Goal: Task Accomplishment & Management: Manage account settings

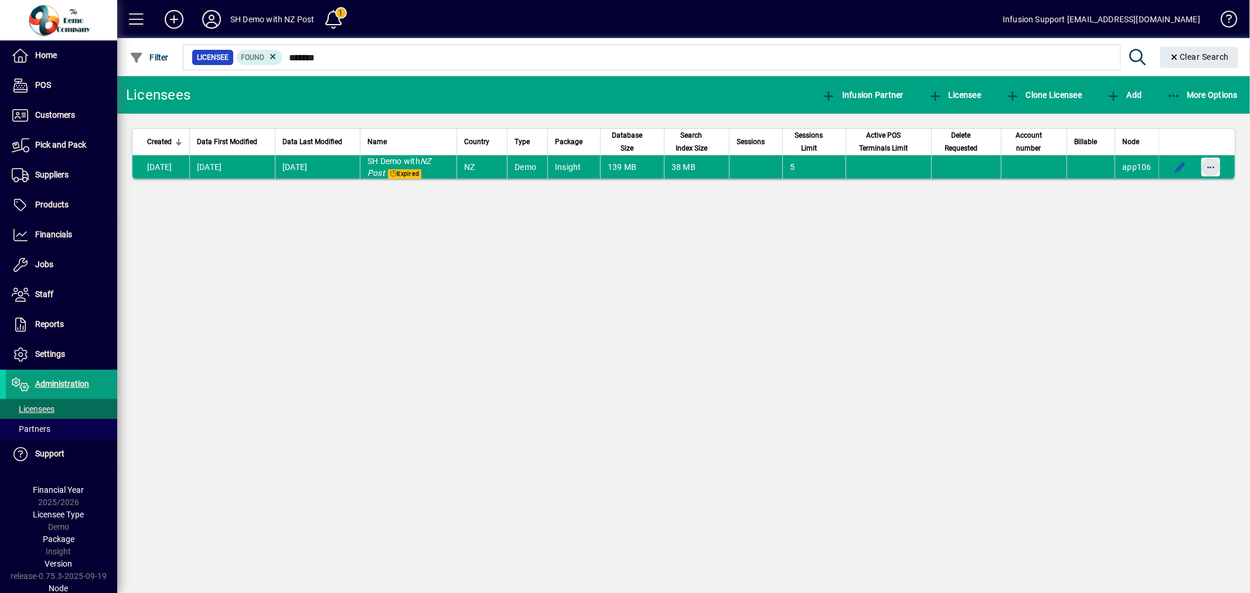
click at [1214, 162] on span "button" at bounding box center [1211, 167] width 28 height 28
click at [1164, 197] on span "Request licensee be deleted" at bounding box center [1150, 192] width 122 height 14
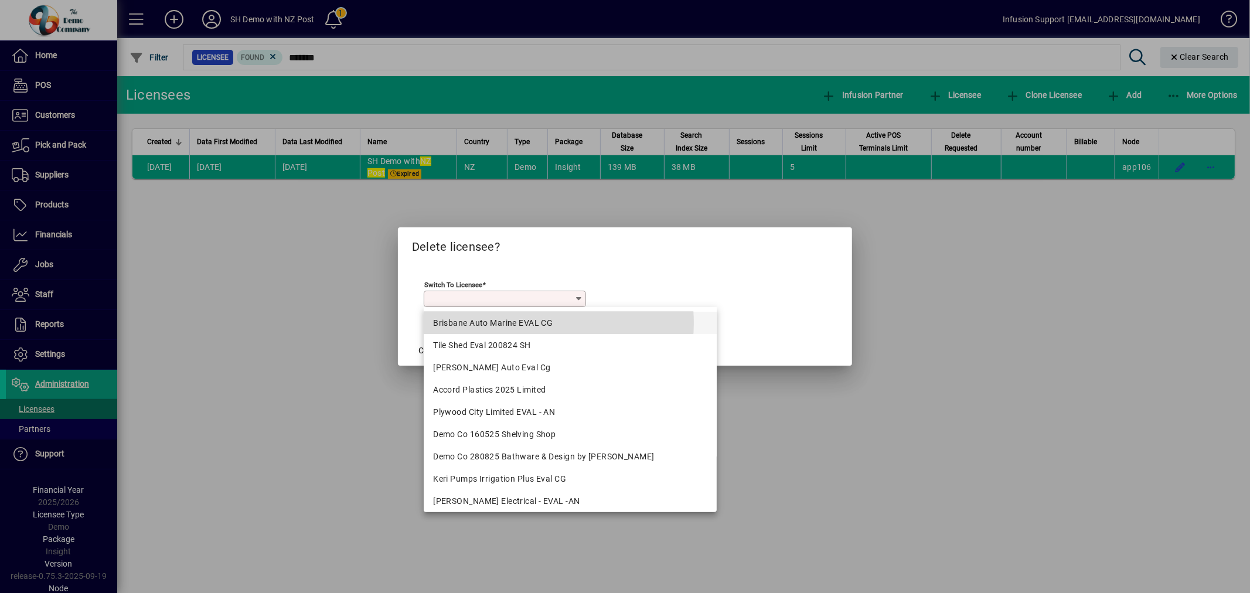
drag, startPoint x: 532, startPoint y: 323, endPoint x: 516, endPoint y: 322, distance: 15.8
click at [531, 323] on div "Brisbane Auto Marine EVAL CG" at bounding box center [570, 323] width 274 height 12
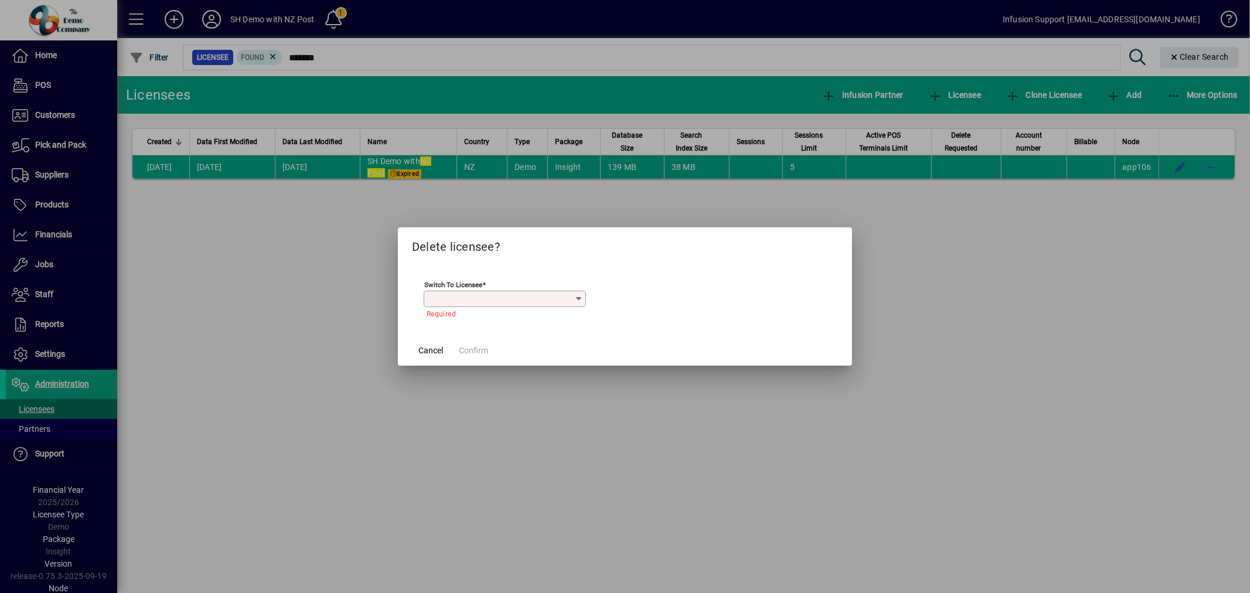
type input "**********"
click at [477, 342] on span at bounding box center [473, 350] width 39 height 28
